Goal: Information Seeking & Learning: Compare options

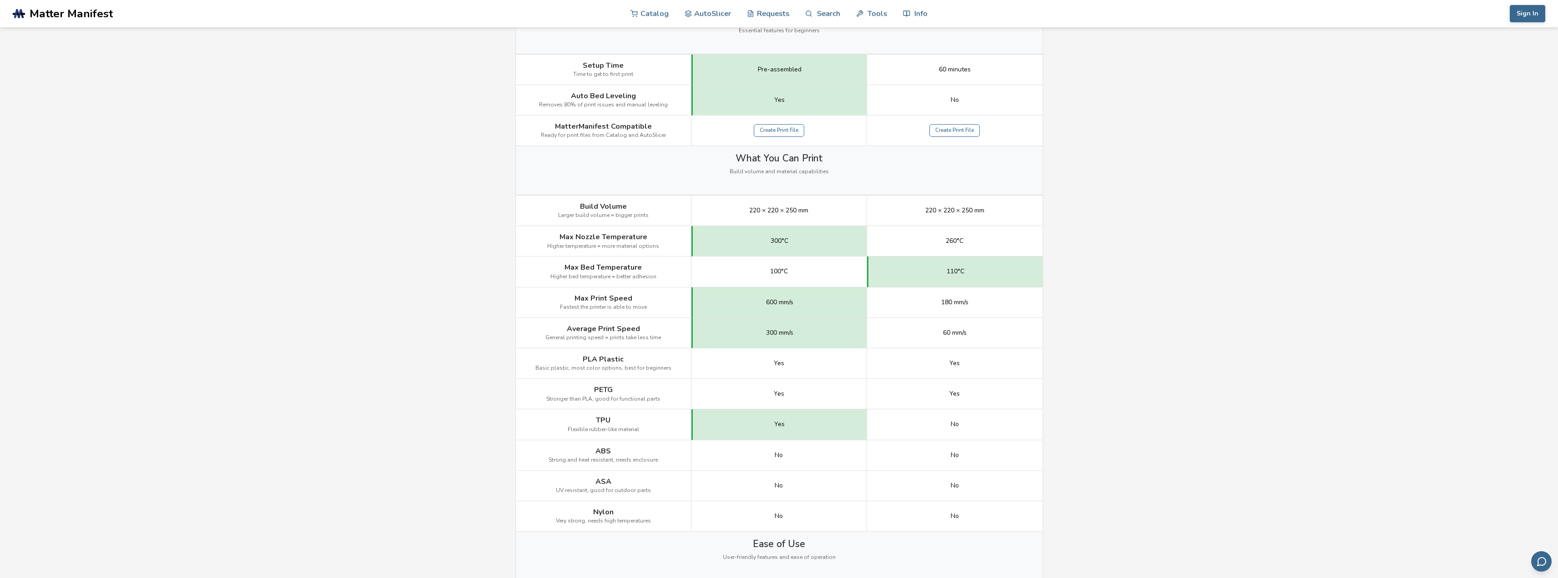
scroll to position [318, 0]
drag, startPoint x: 678, startPoint y: 370, endPoint x: 574, endPoint y: 348, distance: 106.9
click at [573, 348] on div "PLA Plastic Basic plastic, most color options, best for beginners" at bounding box center [604, 363] width 176 height 30
click at [574, 348] on div "PLA Plastic Basic plastic, most color options, best for beginners" at bounding box center [604, 363] width 176 height 30
drag, startPoint x: 773, startPoint y: 423, endPoint x: 798, endPoint y: 426, distance: 25.2
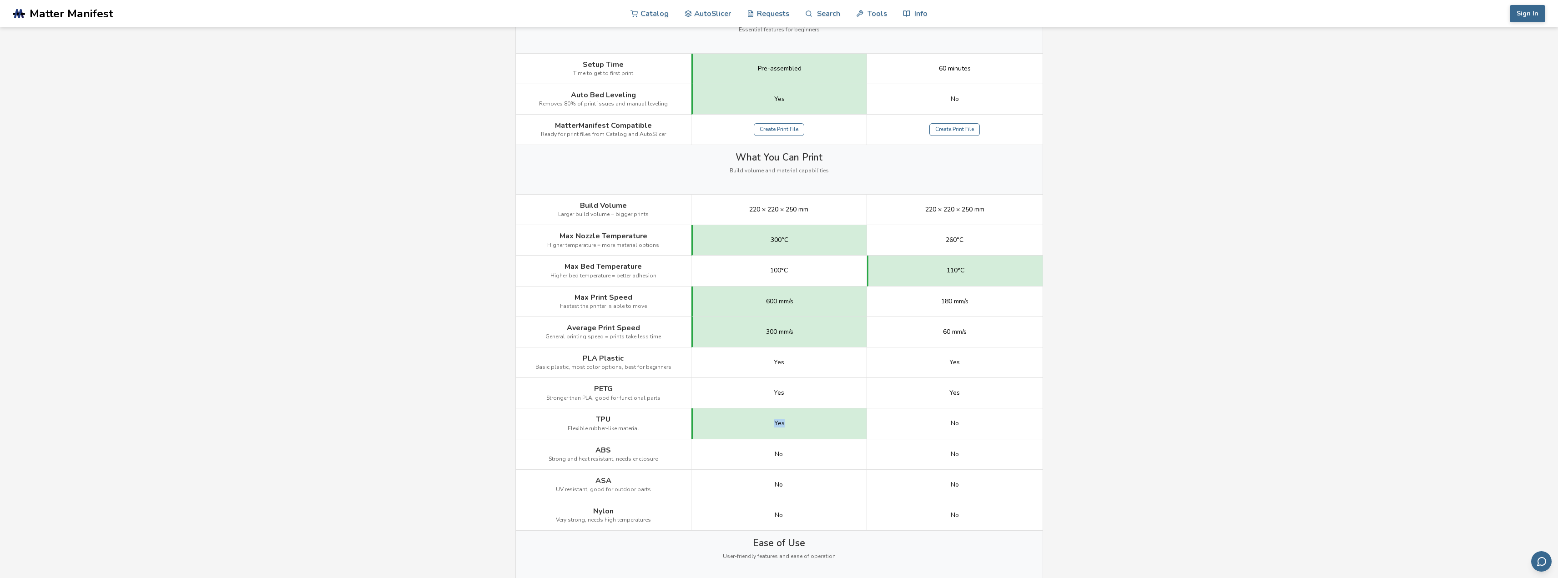
click at [797, 426] on div "Yes" at bounding box center [779, 423] width 176 height 30
click at [798, 426] on div "Yes" at bounding box center [779, 423] width 176 height 30
drag, startPoint x: 650, startPoint y: 427, endPoint x: 575, endPoint y: 411, distance: 77.3
click at [572, 412] on div "TPU Flexible rubber-like material" at bounding box center [604, 423] width 176 height 30
click at [598, 411] on div "TPU Flexible rubber-like material" at bounding box center [604, 423] width 176 height 30
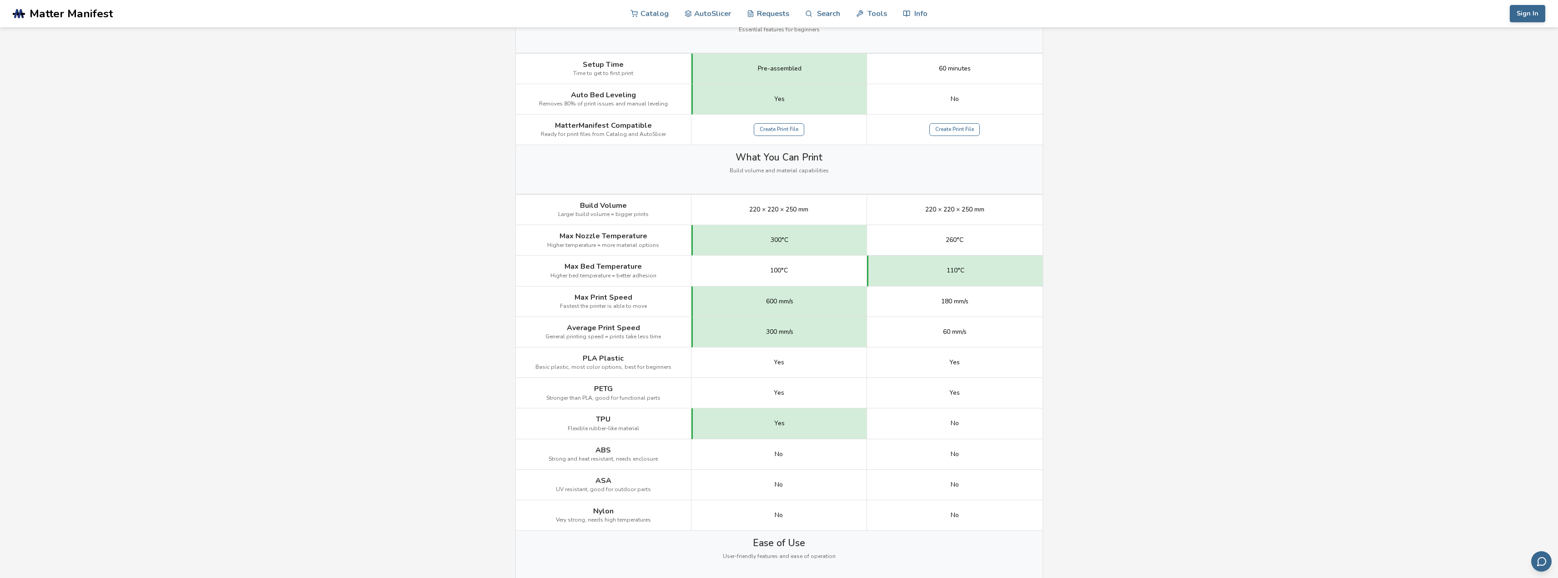
click at [614, 417] on div "TPU Flexible rubber-like material" at bounding box center [604, 423] width 176 height 30
click at [618, 398] on span "Stronger than PLA, good for functional parts" at bounding box center [603, 398] width 114 height 6
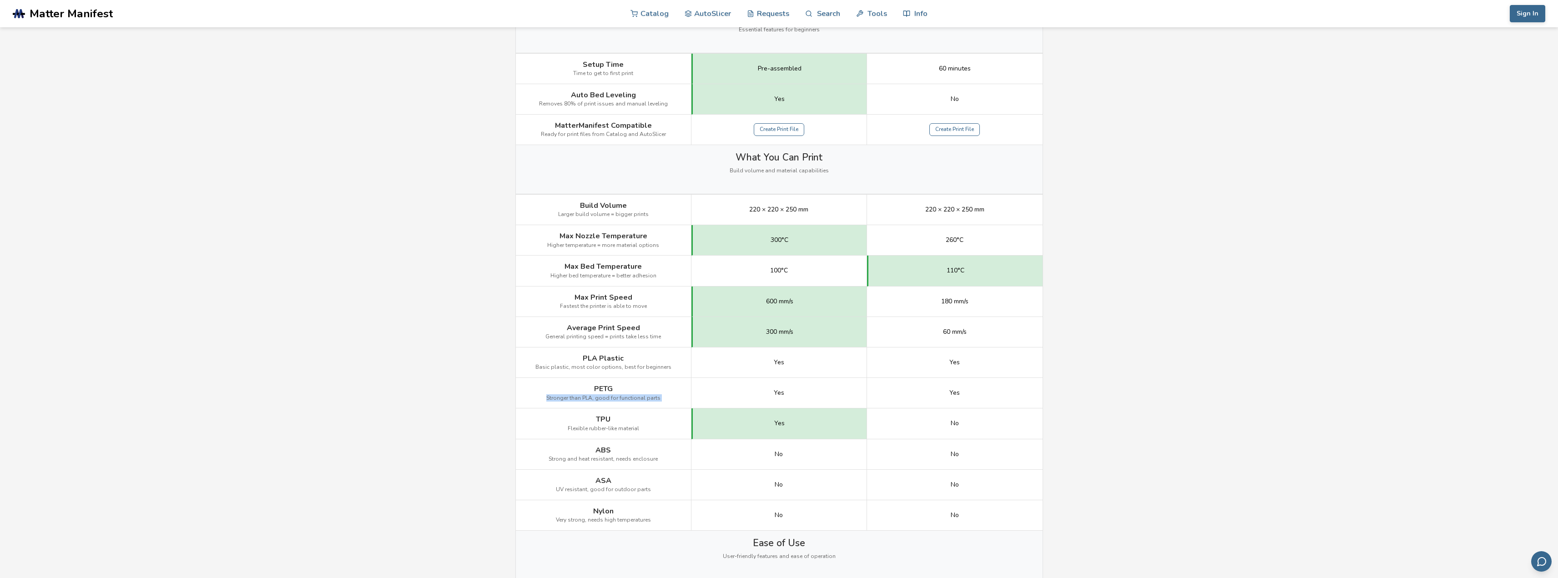
click at [618, 398] on span "Stronger than PLA, good for functional parts" at bounding box center [603, 398] width 114 height 6
click at [632, 399] on span "Stronger than PLA, good for functional parts" at bounding box center [603, 398] width 114 height 6
drag, startPoint x: 660, startPoint y: 400, endPoint x: 589, endPoint y: 384, distance: 73.1
click at [589, 384] on div "PETG Stronger than PLA, good for functional parts" at bounding box center [604, 393] width 176 height 30
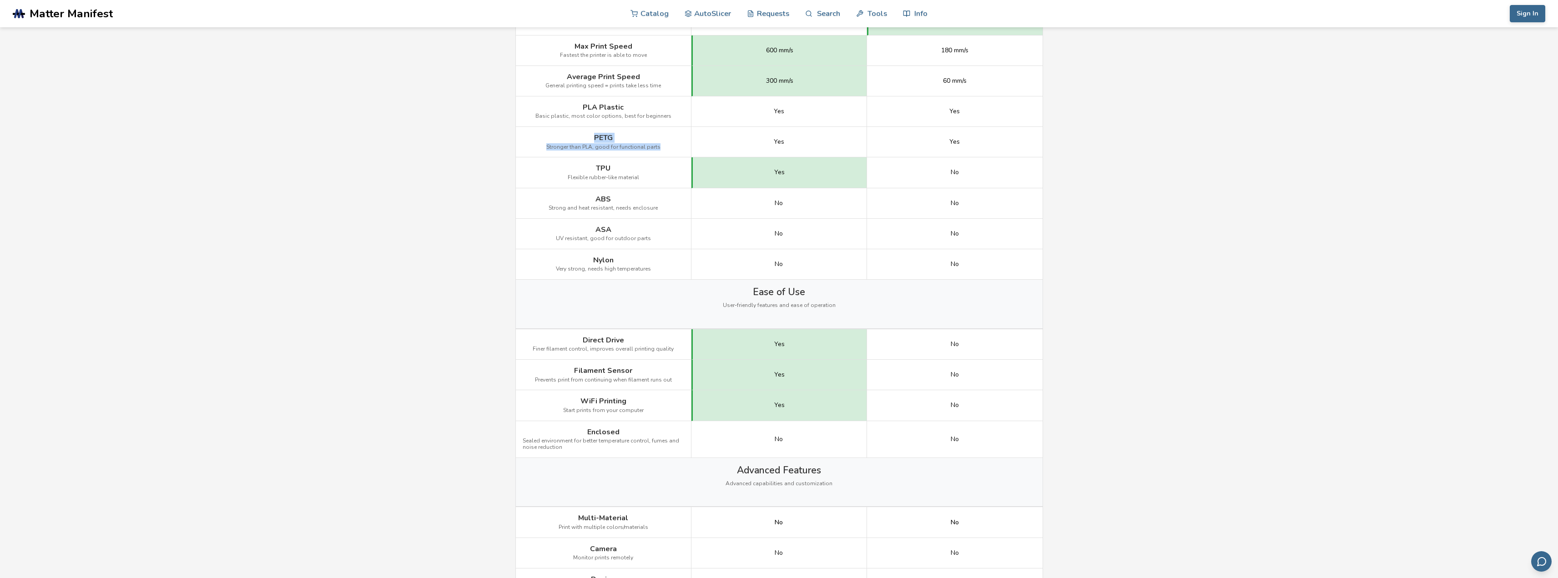
scroll to position [546, 0]
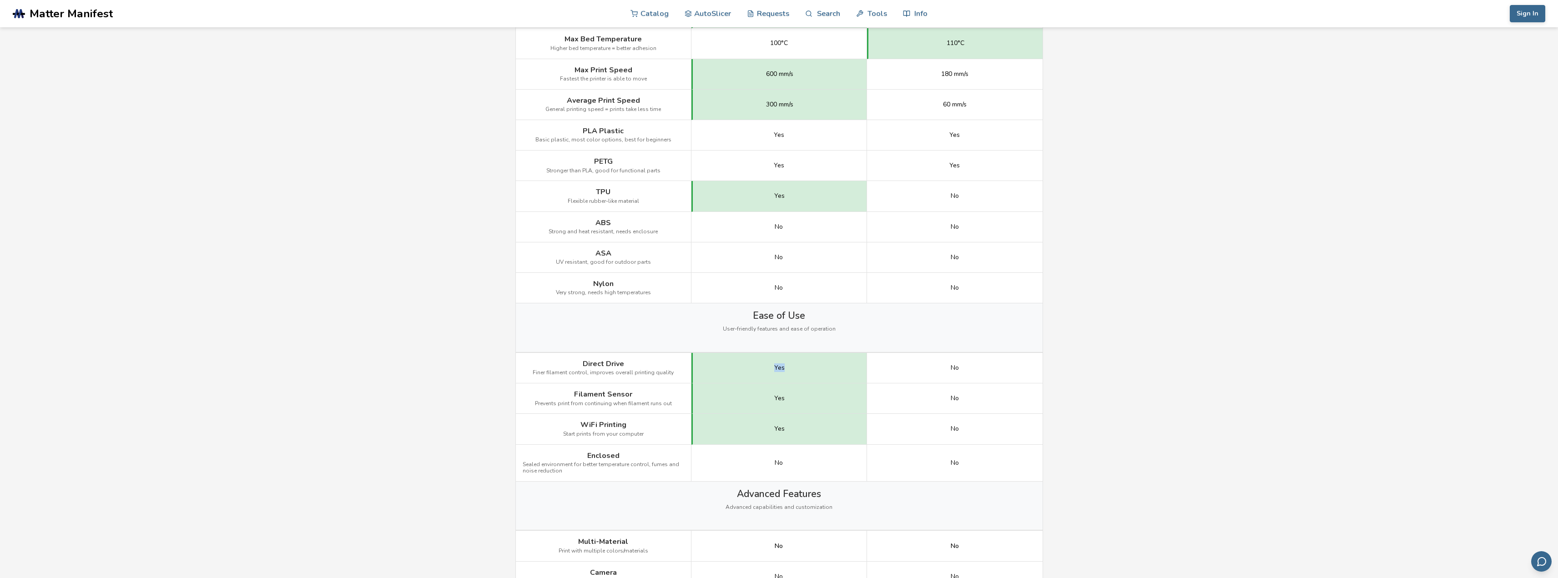
drag, startPoint x: 744, startPoint y: 372, endPoint x: 791, endPoint y: 374, distance: 46.5
click at [790, 374] on div "Yes" at bounding box center [779, 368] width 176 height 30
click at [791, 374] on div "Yes" at bounding box center [779, 368] width 176 height 30
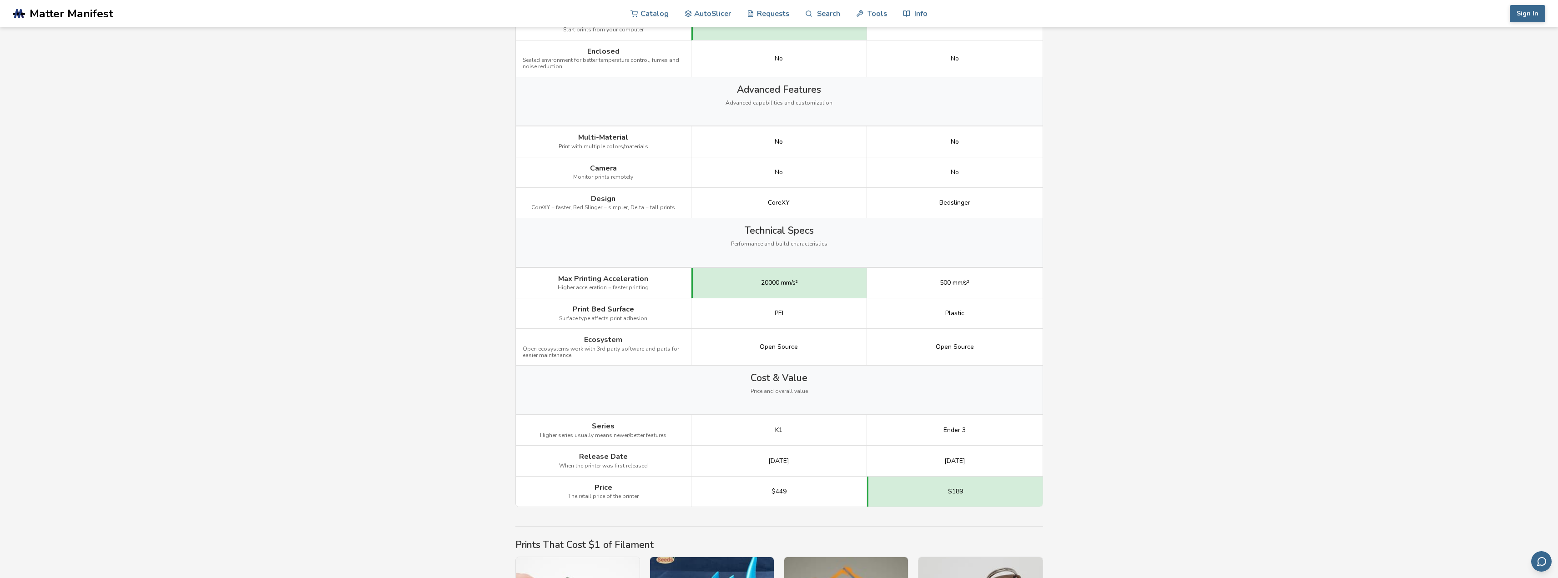
scroll to position [955, 0]
